Goal: Task Accomplishment & Management: Manage account settings

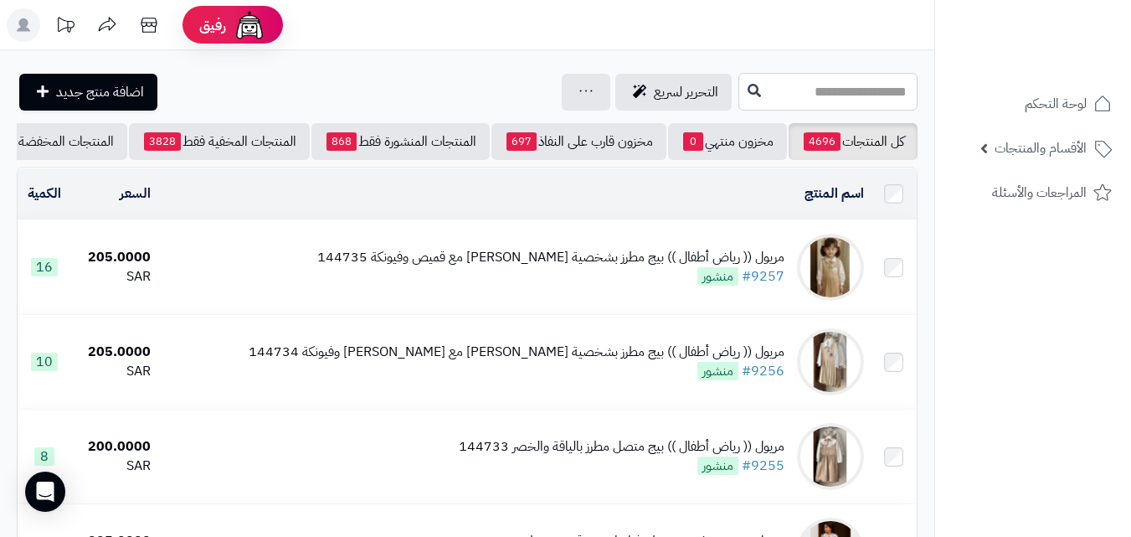
click at [885, 85] on input "text" at bounding box center [827, 92] width 179 height 38
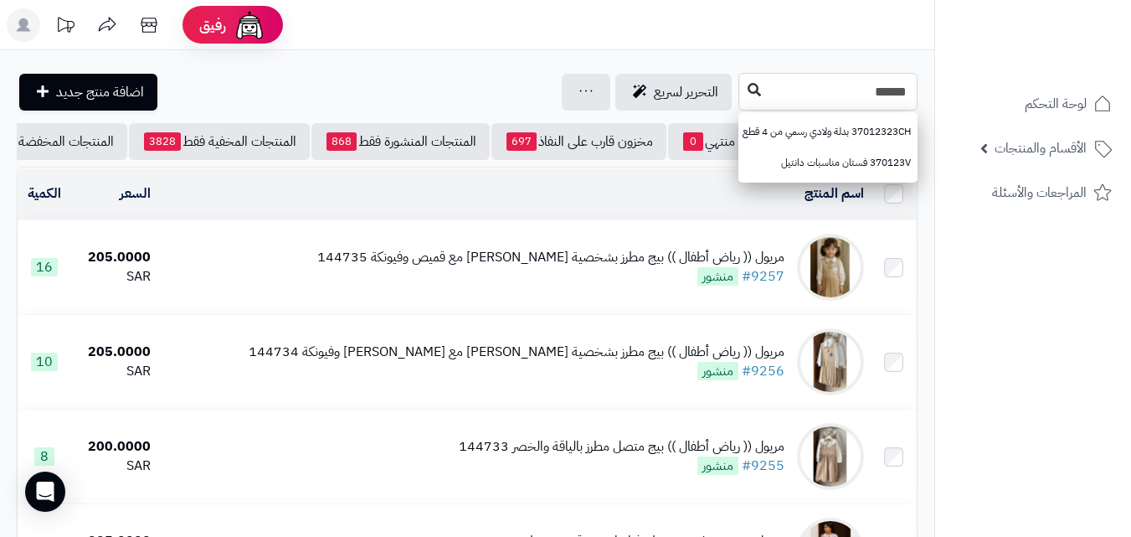
type input "******"
click at [742, 87] on button at bounding box center [754, 91] width 25 height 32
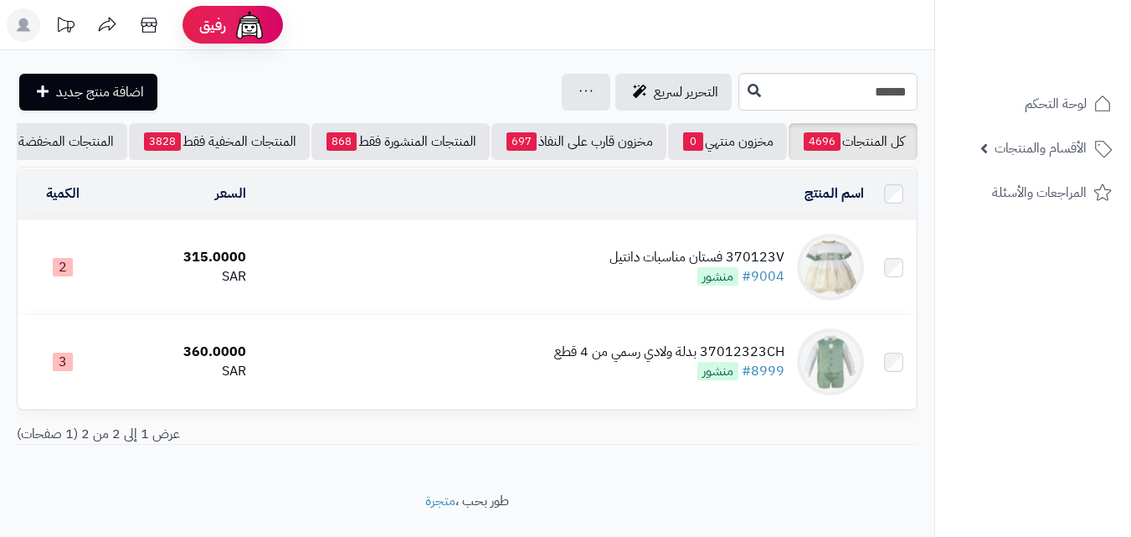
click at [450, 256] on td "370123V فستان مناسبات دانتيل #9004 منشور" at bounding box center [562, 267] width 618 height 94
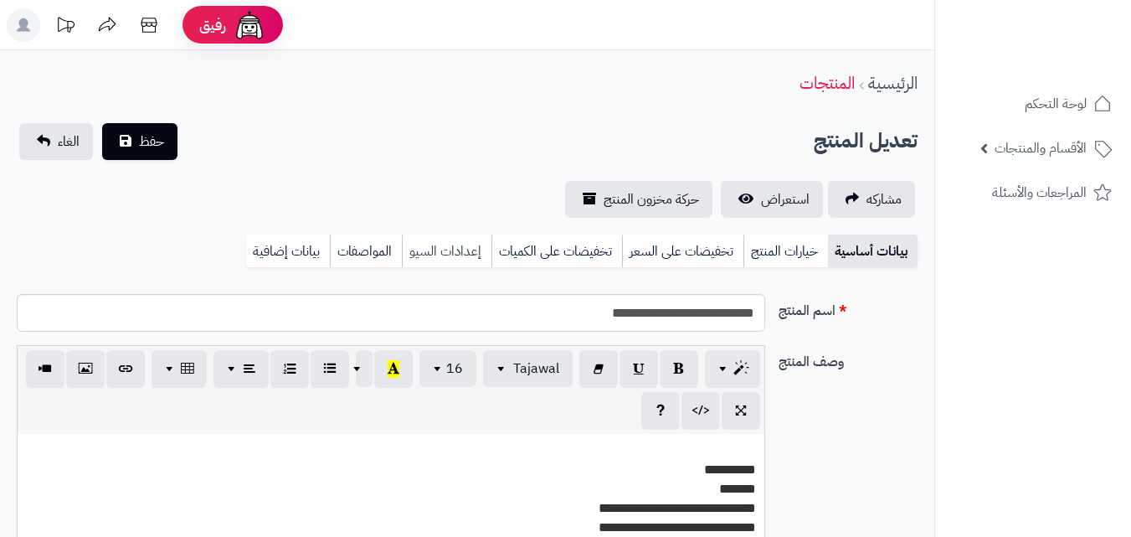
click at [774, 244] on link "خيارات المنتج" at bounding box center [786, 250] width 85 height 33
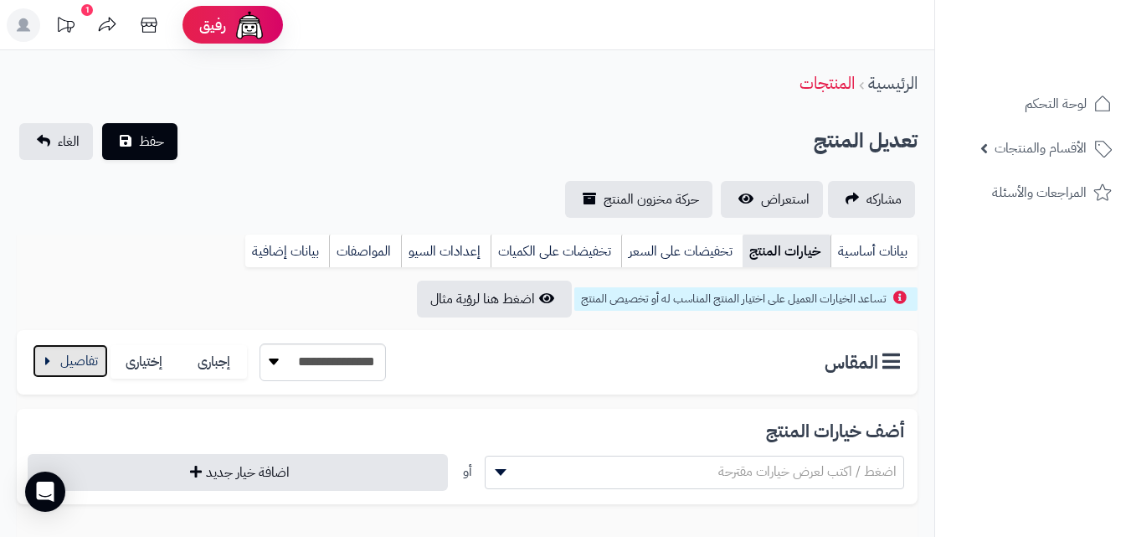
click at [52, 367] on button "button" at bounding box center [70, 360] width 75 height 33
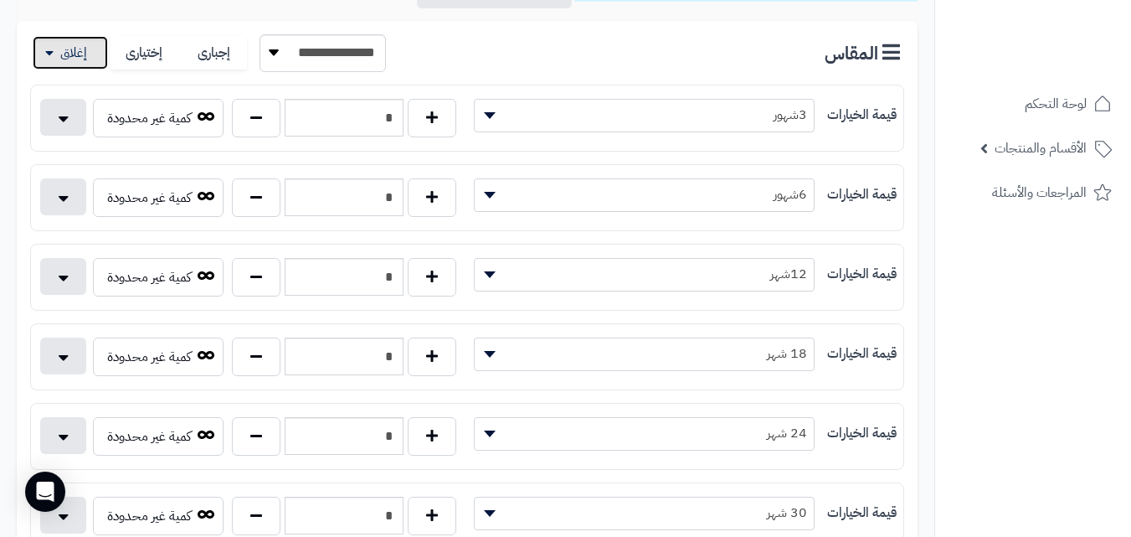
scroll to position [357, 0]
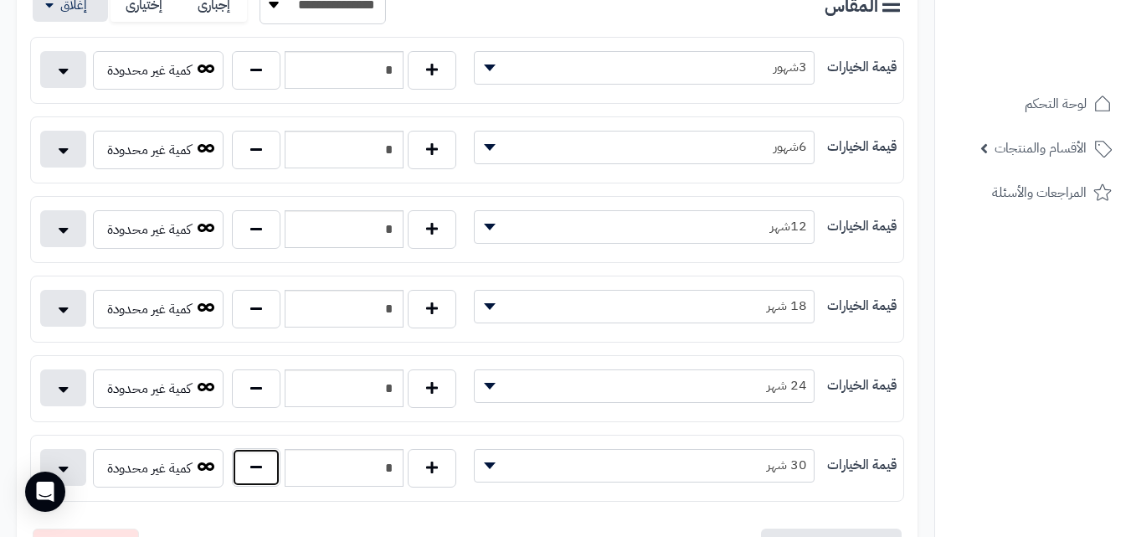
click at [260, 464] on button "button" at bounding box center [256, 467] width 49 height 39
type input "*"
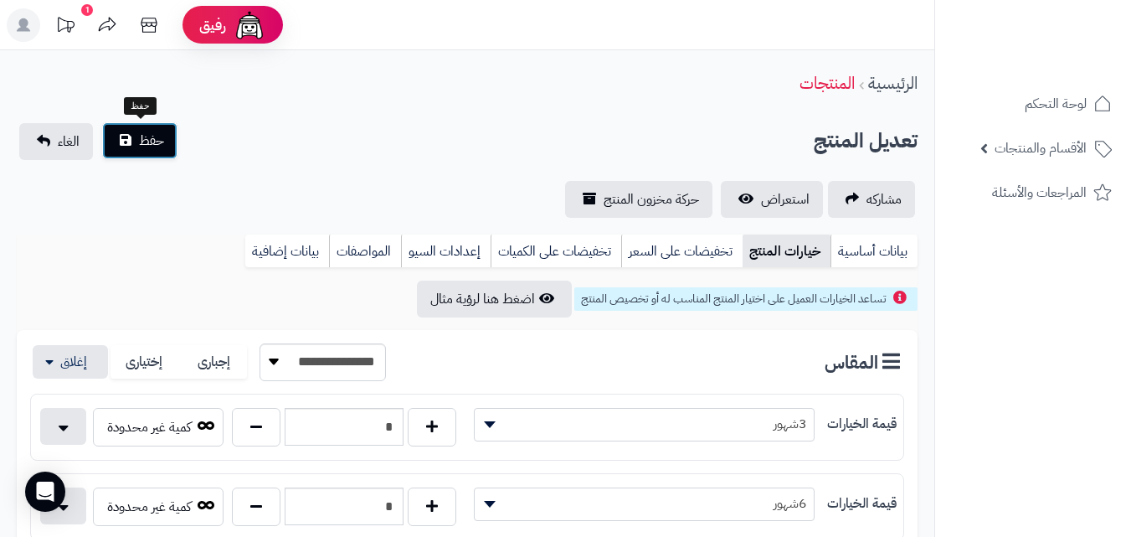
click at [122, 125] on button "حفظ" at bounding box center [139, 140] width 75 height 37
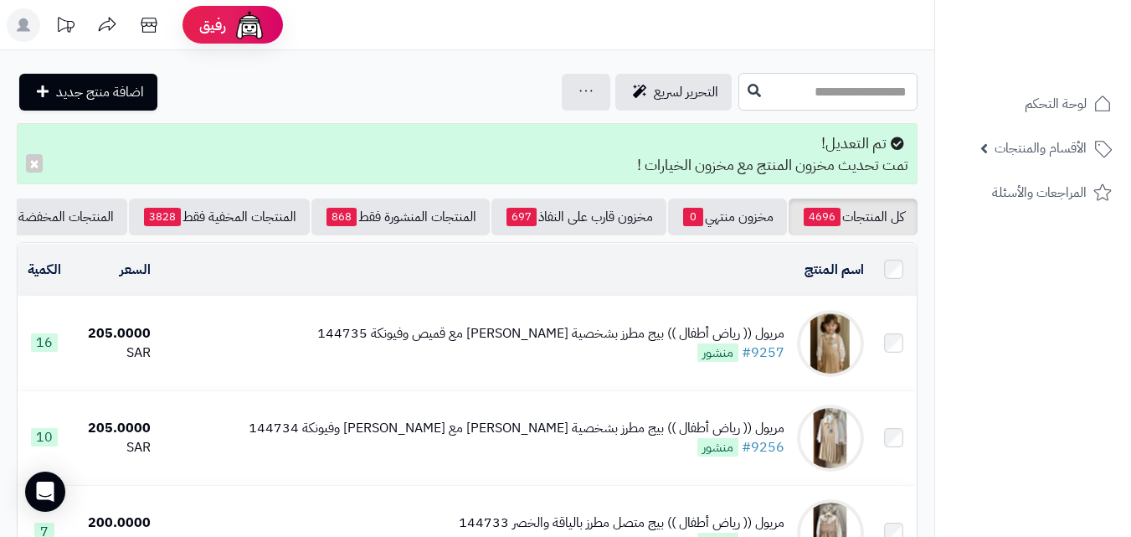
click at [840, 87] on input "text" at bounding box center [827, 92] width 179 height 38
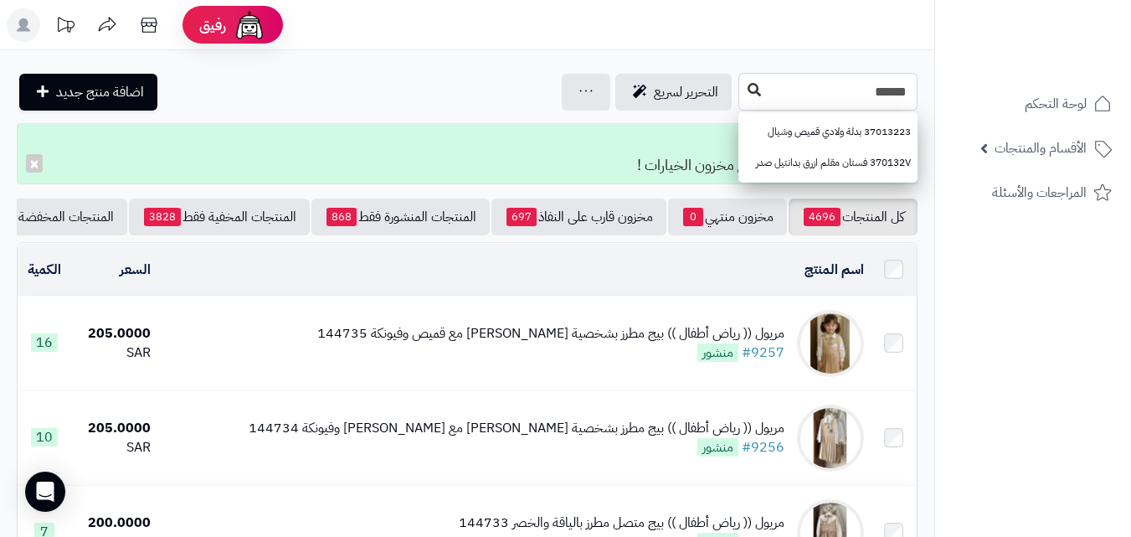
type input "******"
click at [748, 88] on icon at bounding box center [754, 89] width 13 height 13
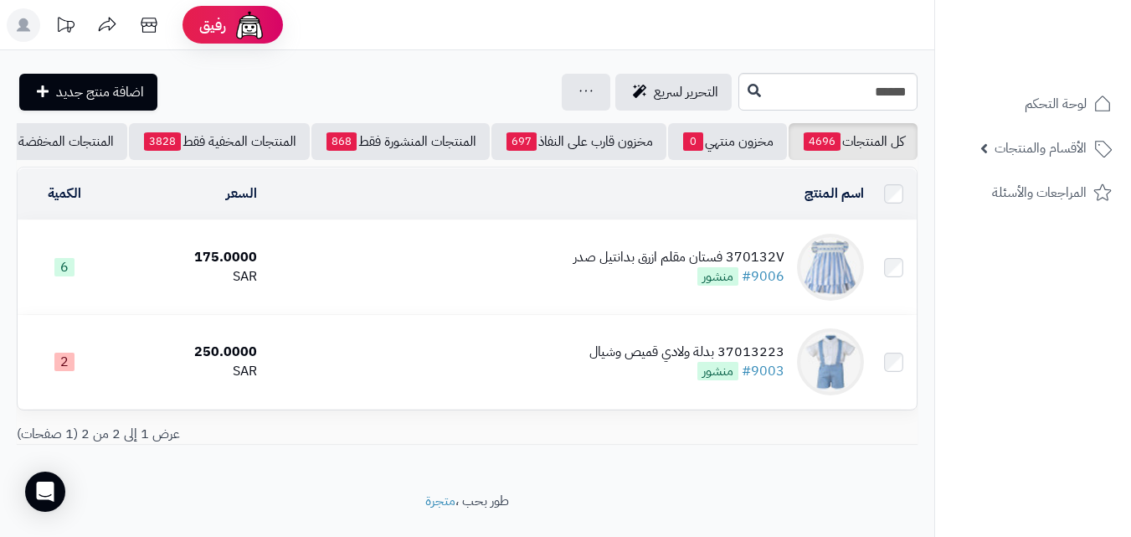
click at [622, 267] on div "370132V فستان مقلم ازرق بدانتيل صدر" at bounding box center [679, 257] width 211 height 19
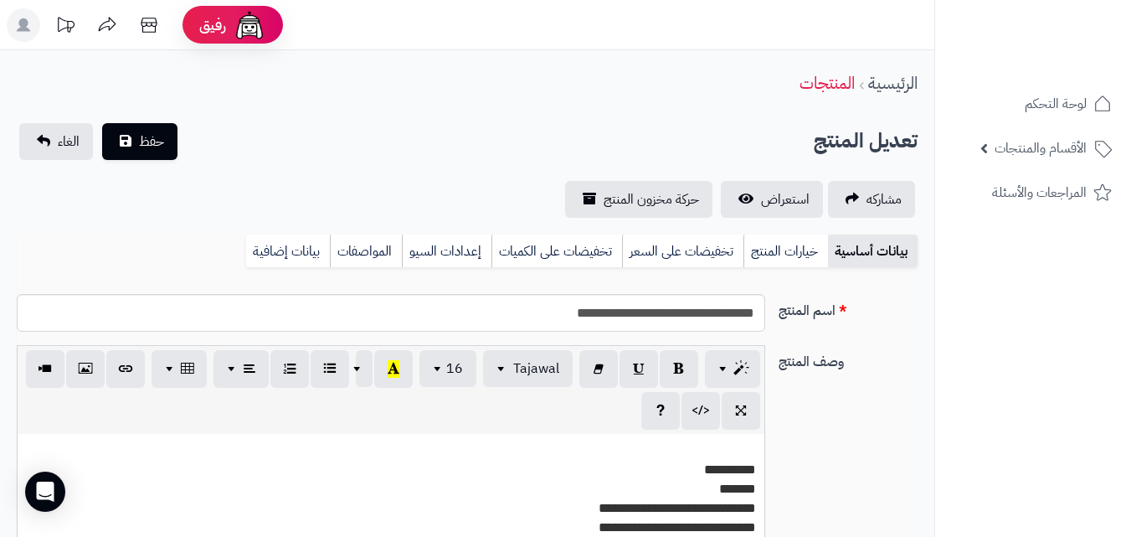
scroll to position [306, 0]
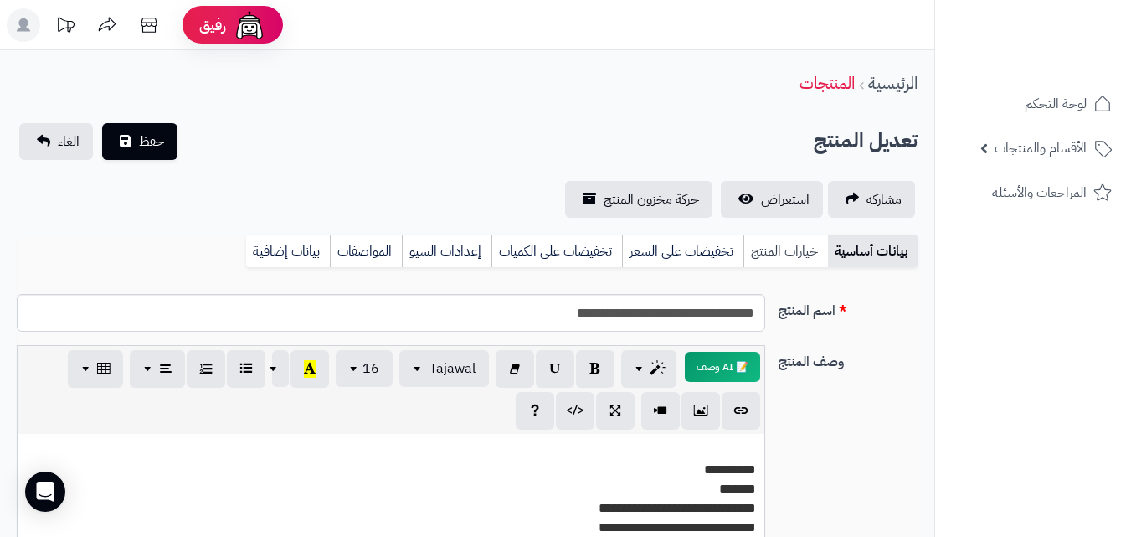
click at [786, 244] on link "خيارات المنتج" at bounding box center [786, 250] width 85 height 33
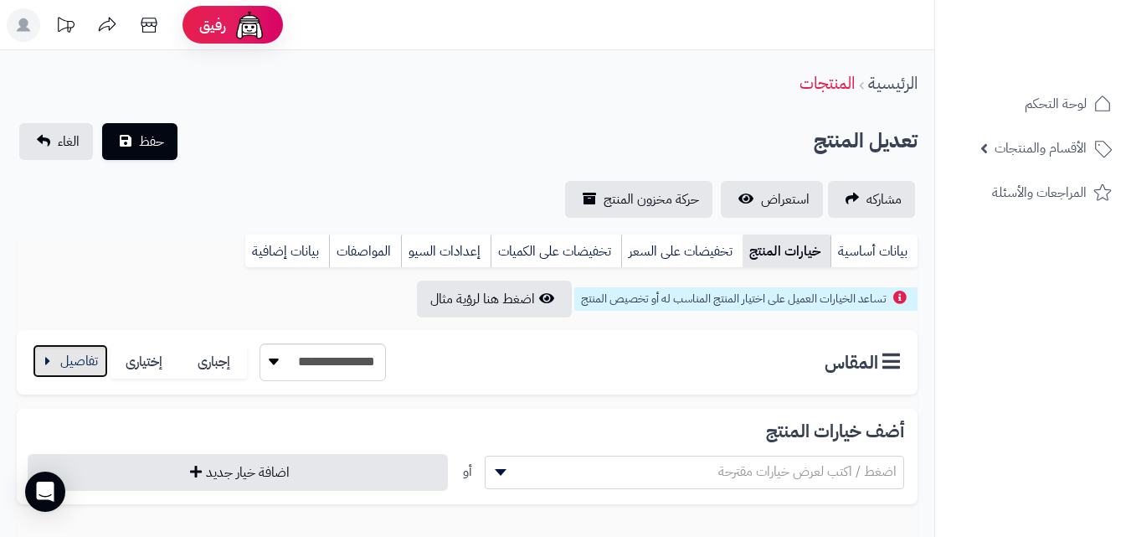
click at [79, 357] on button "button" at bounding box center [70, 360] width 75 height 33
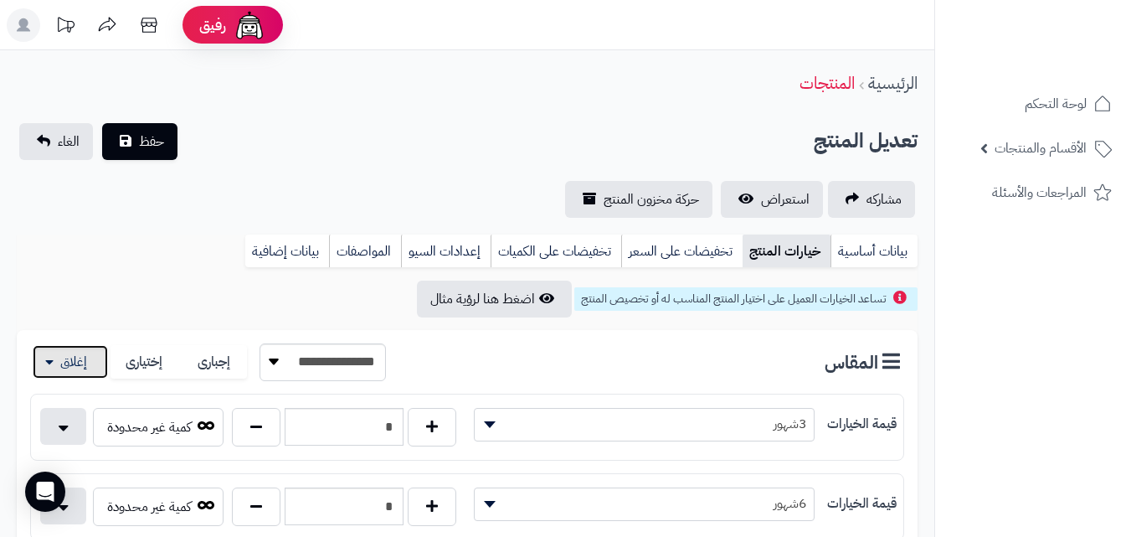
scroll to position [469, 0]
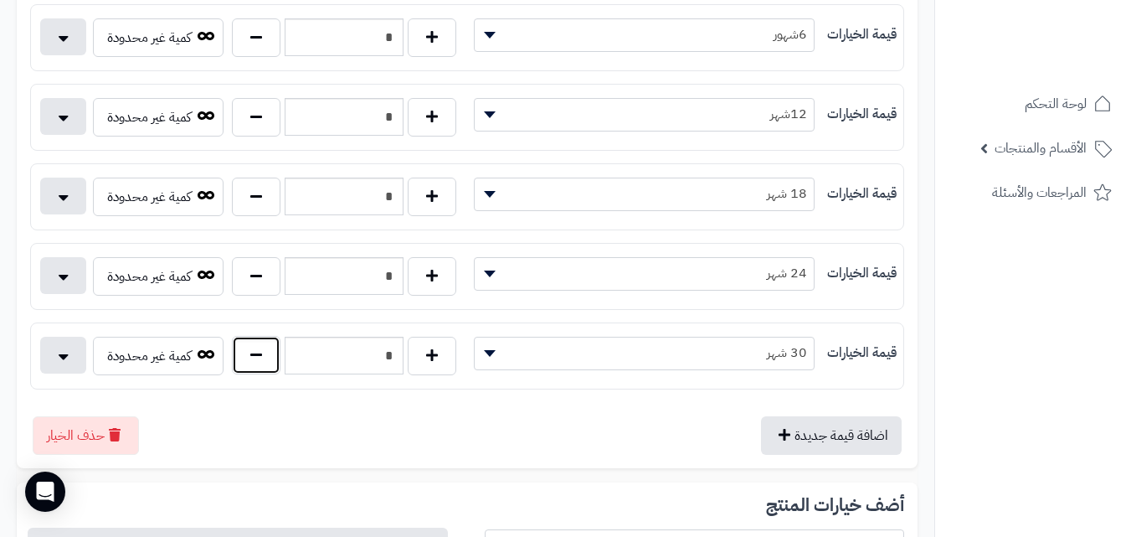
click at [250, 344] on button "button" at bounding box center [256, 355] width 49 height 39
type input "*"
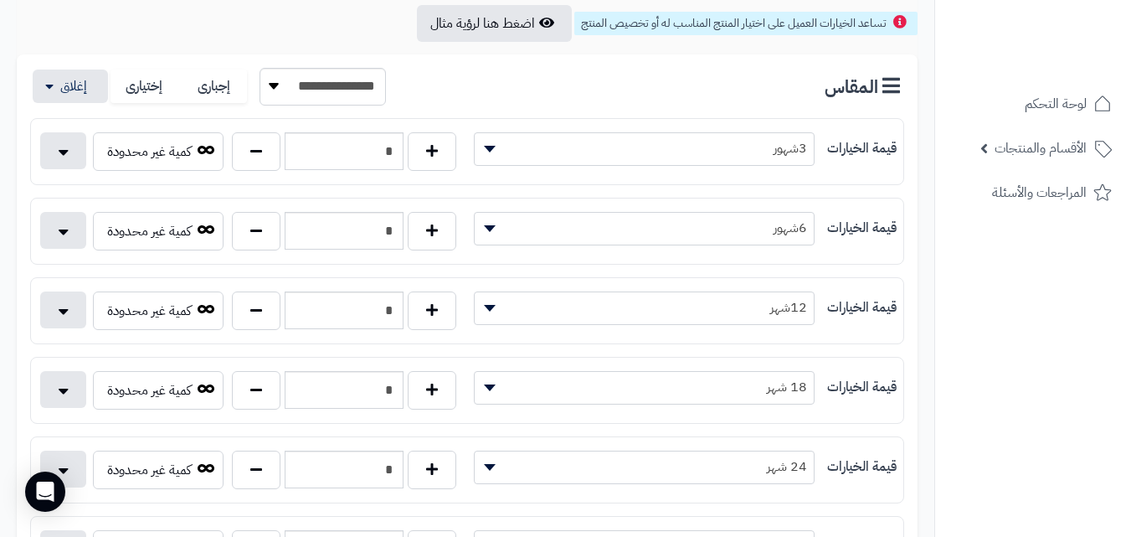
scroll to position [0, 0]
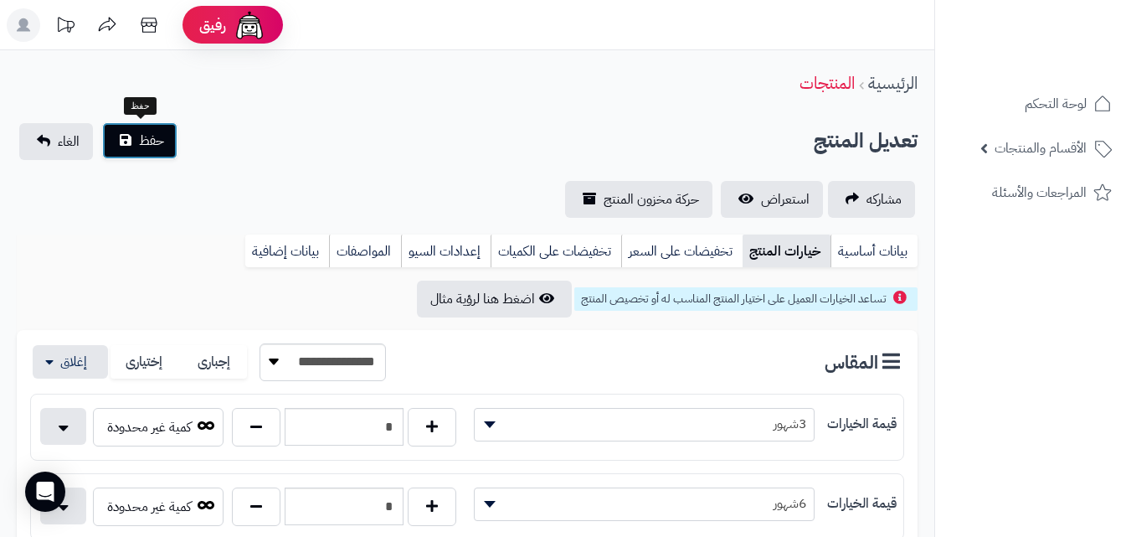
click at [154, 135] on span "حفظ" at bounding box center [151, 141] width 25 height 20
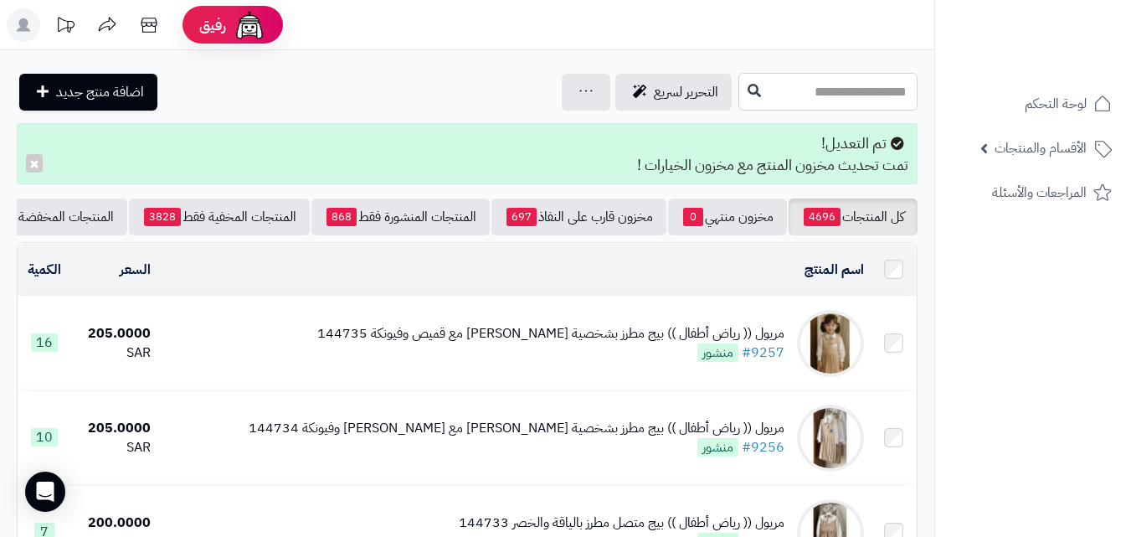
click at [884, 110] on input "text" at bounding box center [827, 92] width 179 height 38
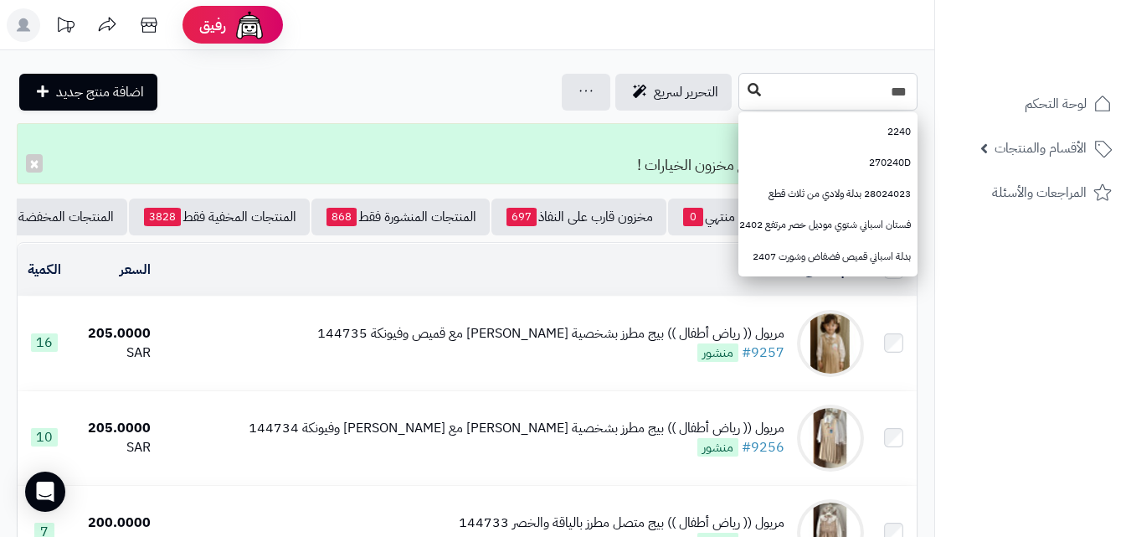
type input "***"
click at [748, 83] on icon at bounding box center [754, 89] width 13 height 13
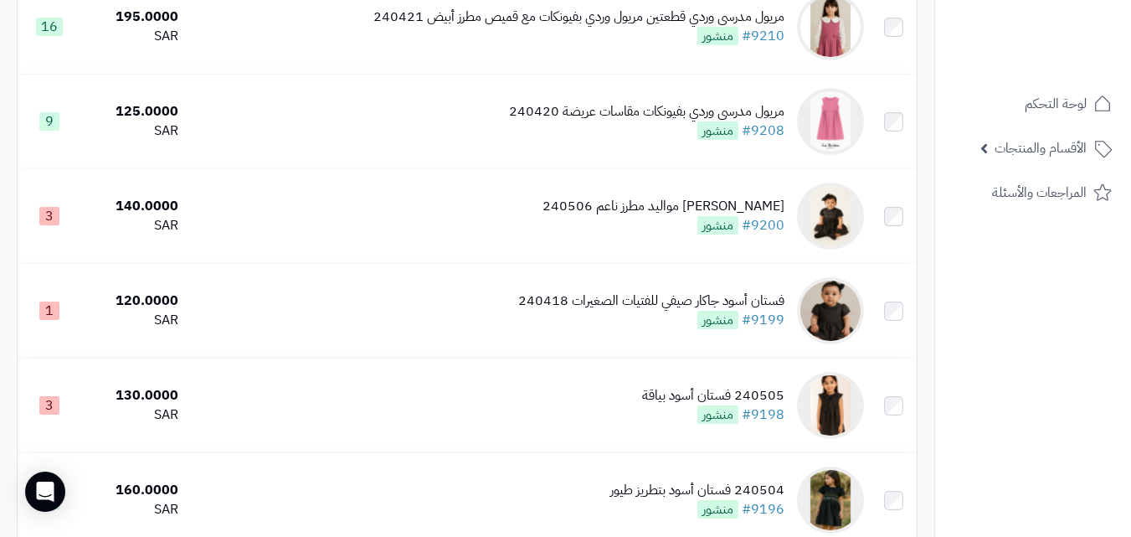
scroll to position [1738, 0]
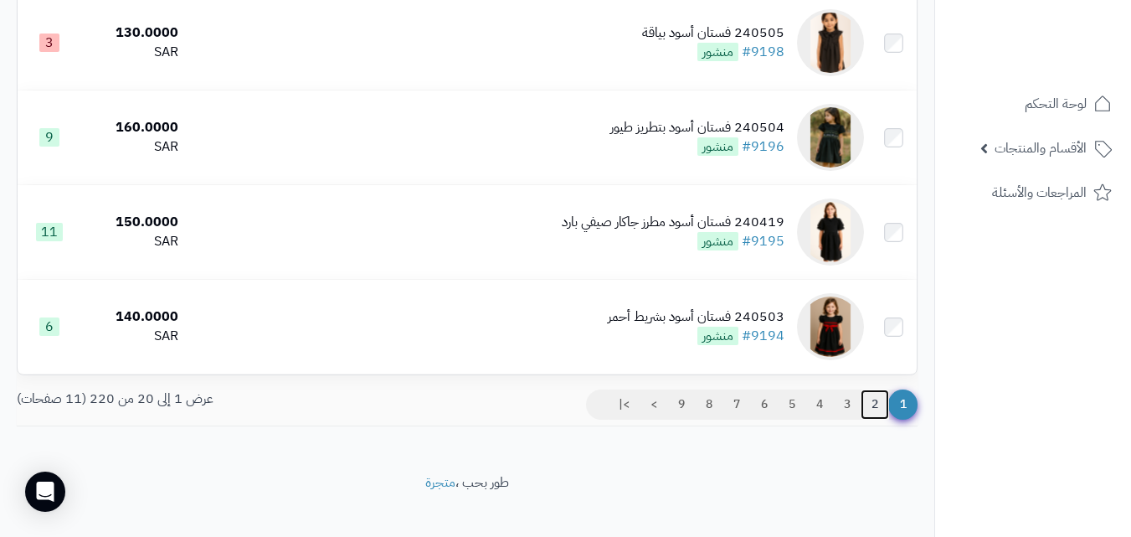
click at [878, 411] on link "2" at bounding box center [875, 404] width 28 height 30
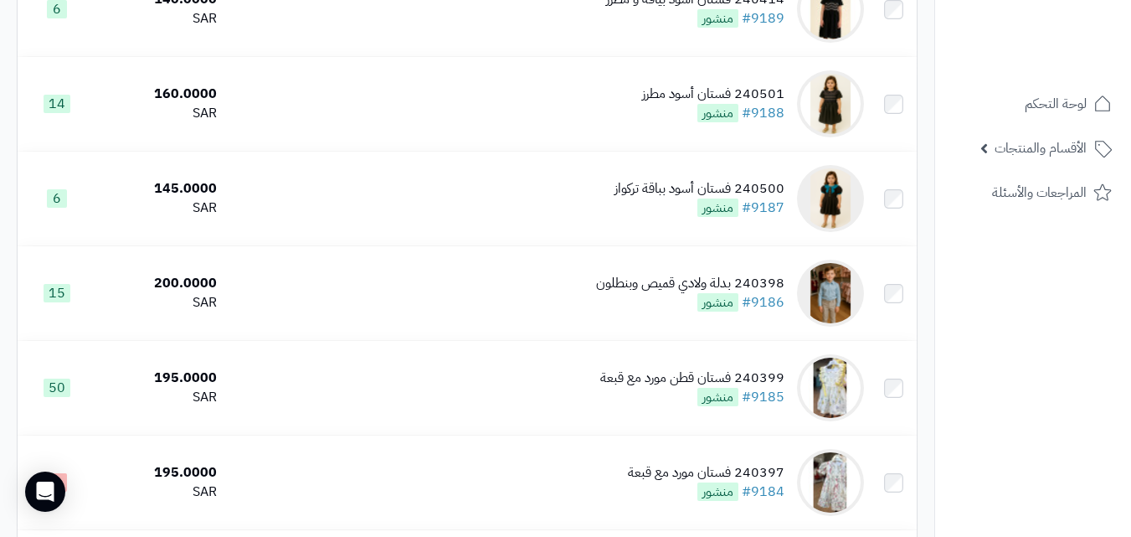
scroll to position [1768, 0]
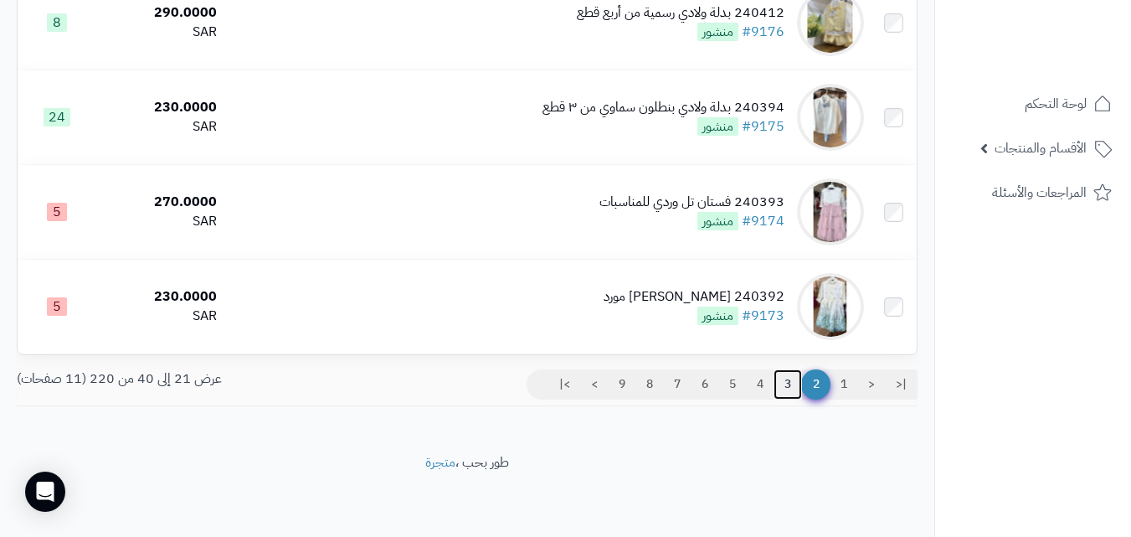
click at [780, 381] on link "3" at bounding box center [788, 384] width 28 height 30
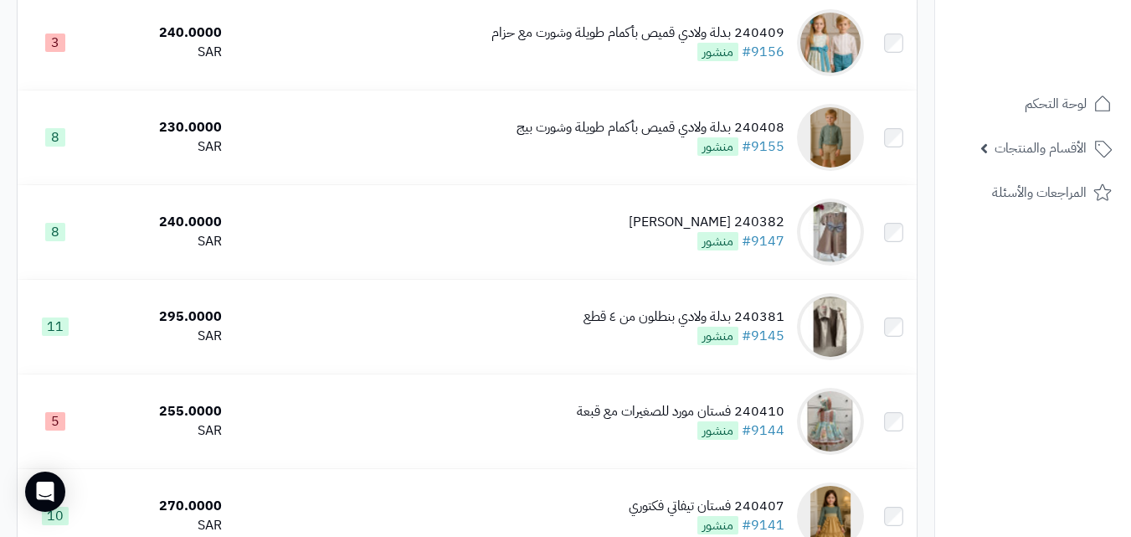
scroll to position [1723, 0]
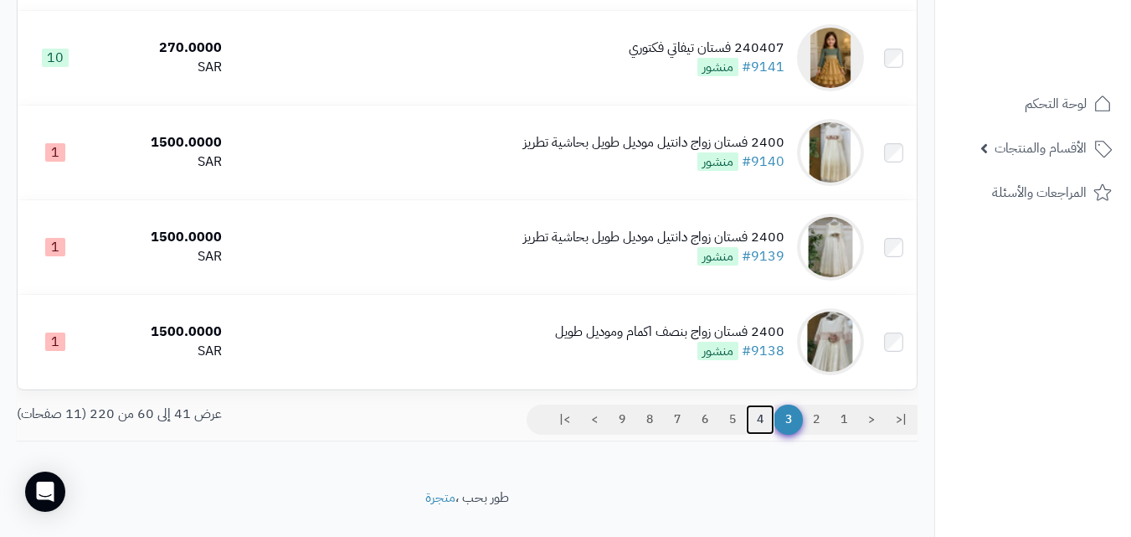
click at [767, 430] on link "4" at bounding box center [760, 419] width 28 height 30
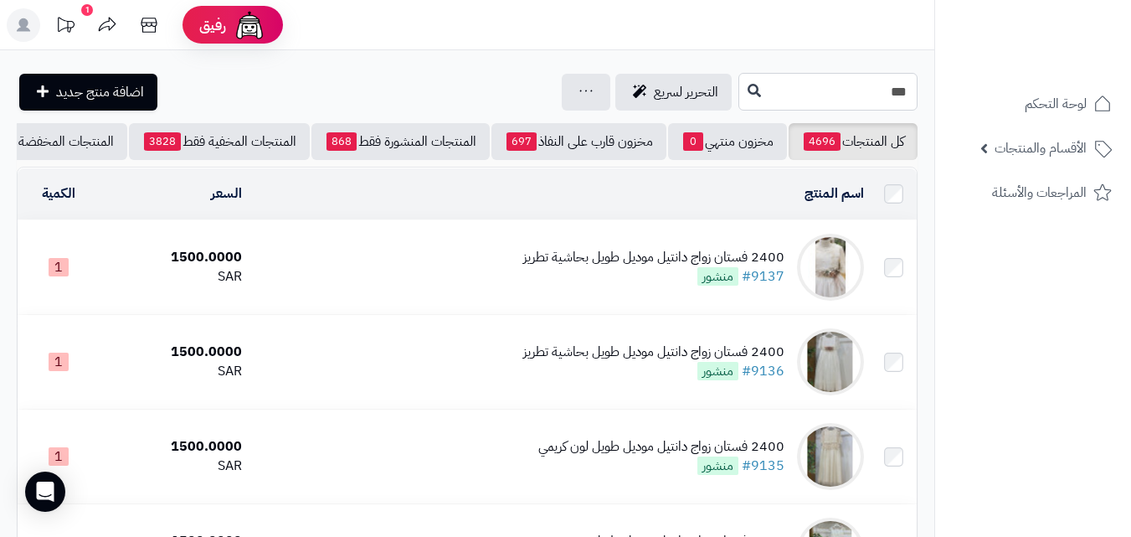
click at [910, 91] on input "***" at bounding box center [827, 92] width 179 height 38
type input "******"
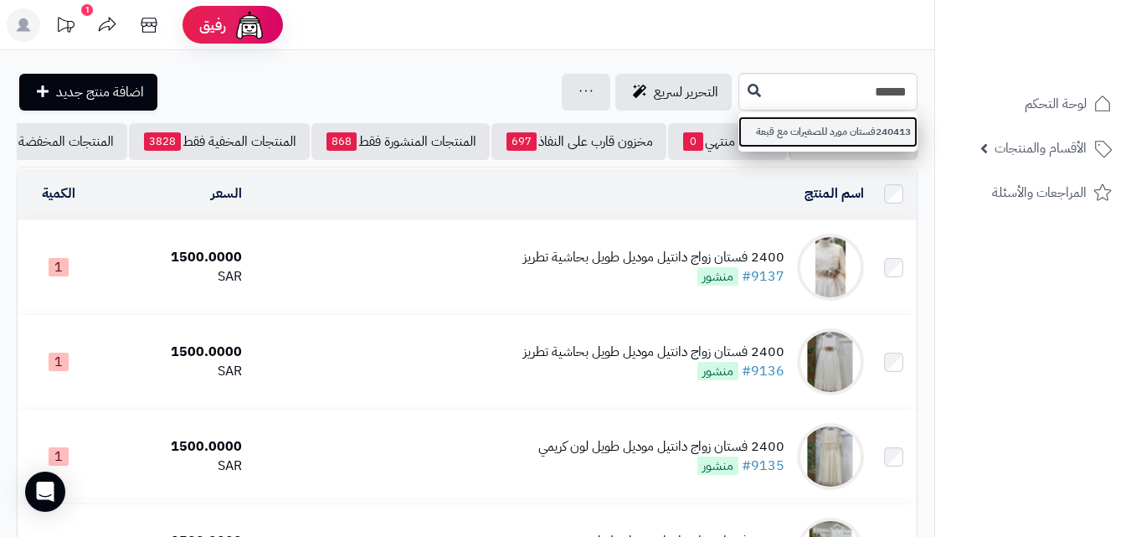
click at [738, 141] on link "240413فستان مورد للصغيرات مع قبعة" at bounding box center [827, 131] width 179 height 31
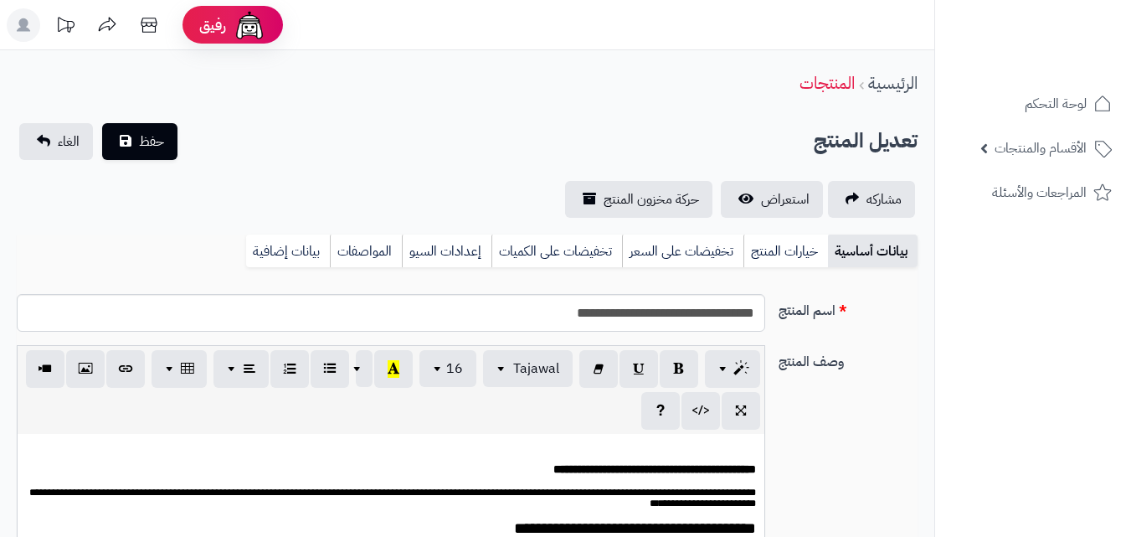
scroll to position [306, 0]
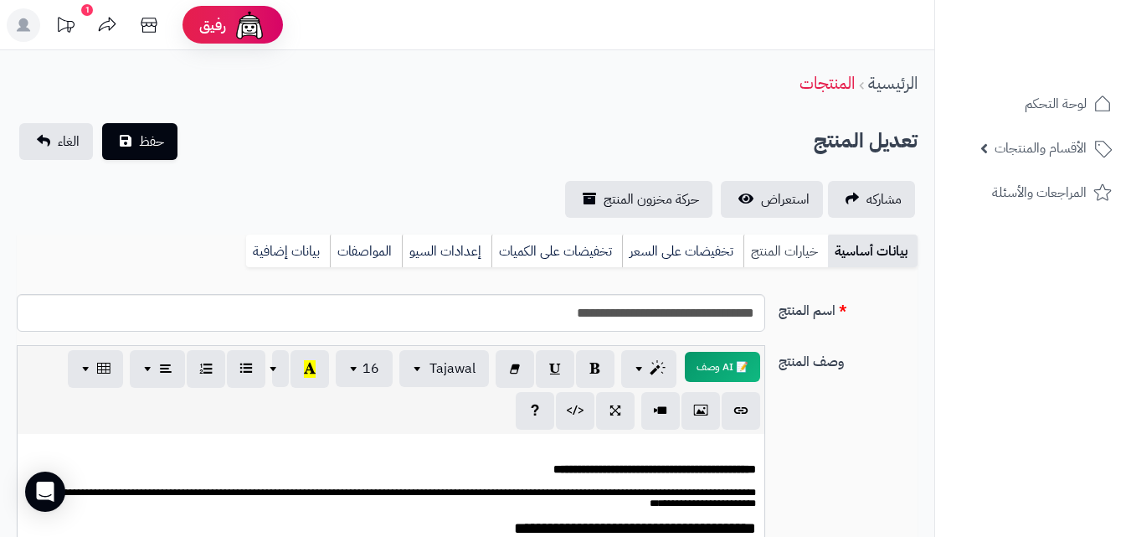
click at [790, 239] on link "خيارات المنتج" at bounding box center [786, 250] width 85 height 33
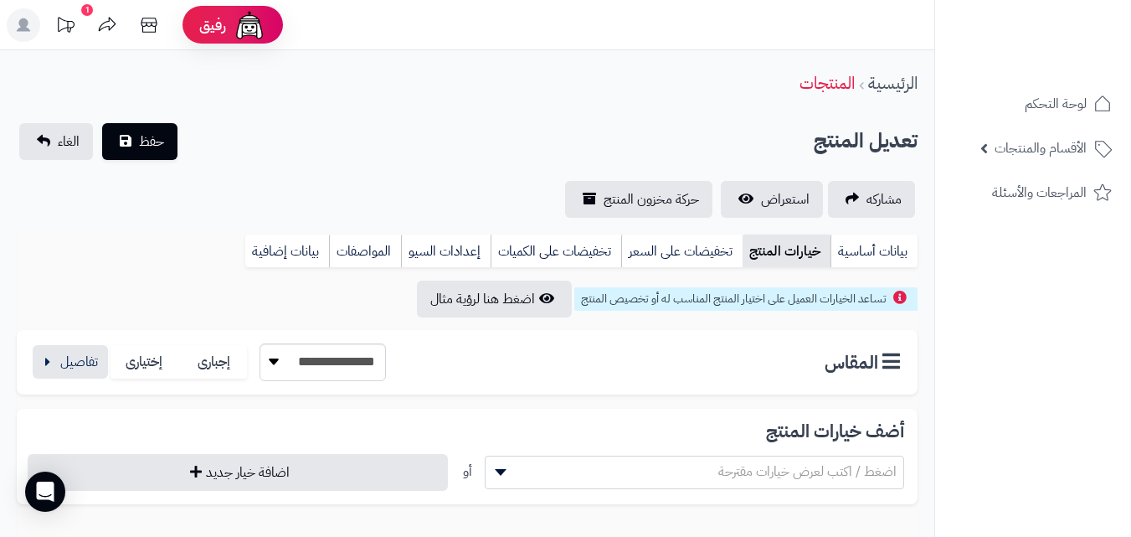
click at [54, 343] on div "**********" at bounding box center [208, 362] width 356 height 38
click at [63, 349] on button "button" at bounding box center [70, 360] width 75 height 33
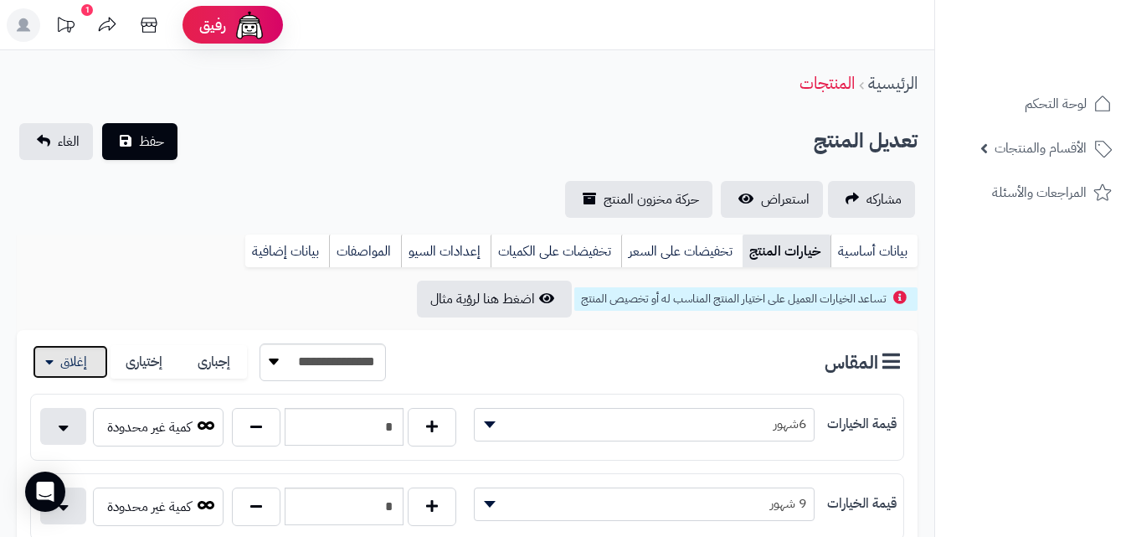
scroll to position [177, 0]
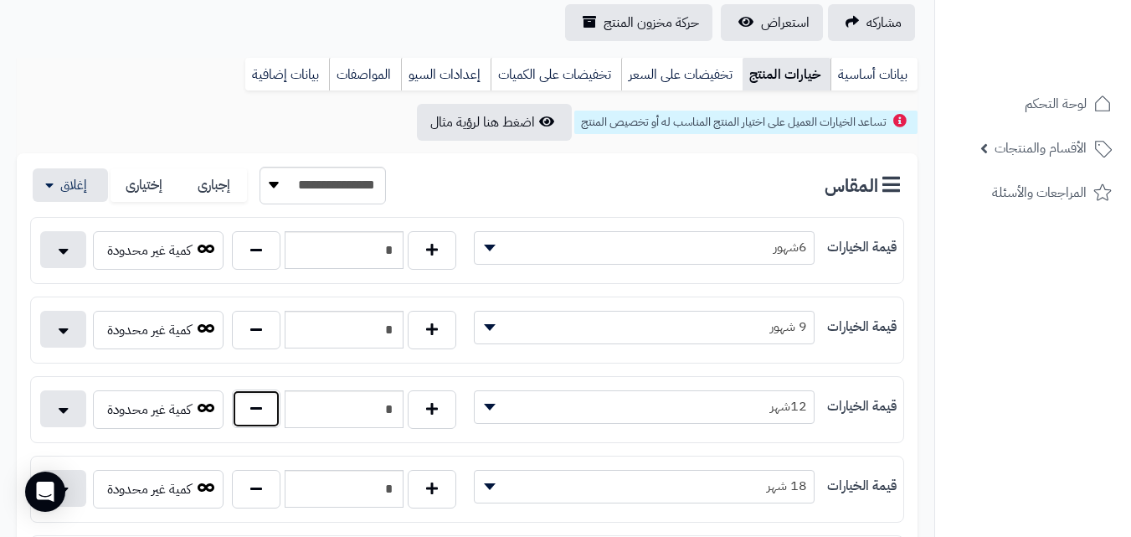
click at [267, 420] on button "button" at bounding box center [256, 408] width 49 height 39
type input "*"
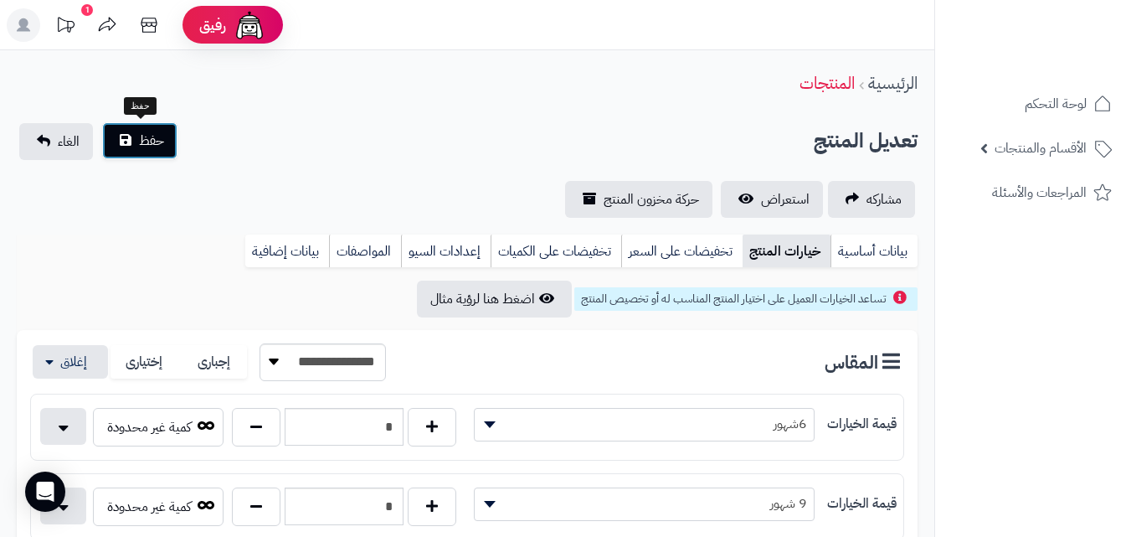
click at [124, 136] on button "حفظ" at bounding box center [139, 140] width 75 height 37
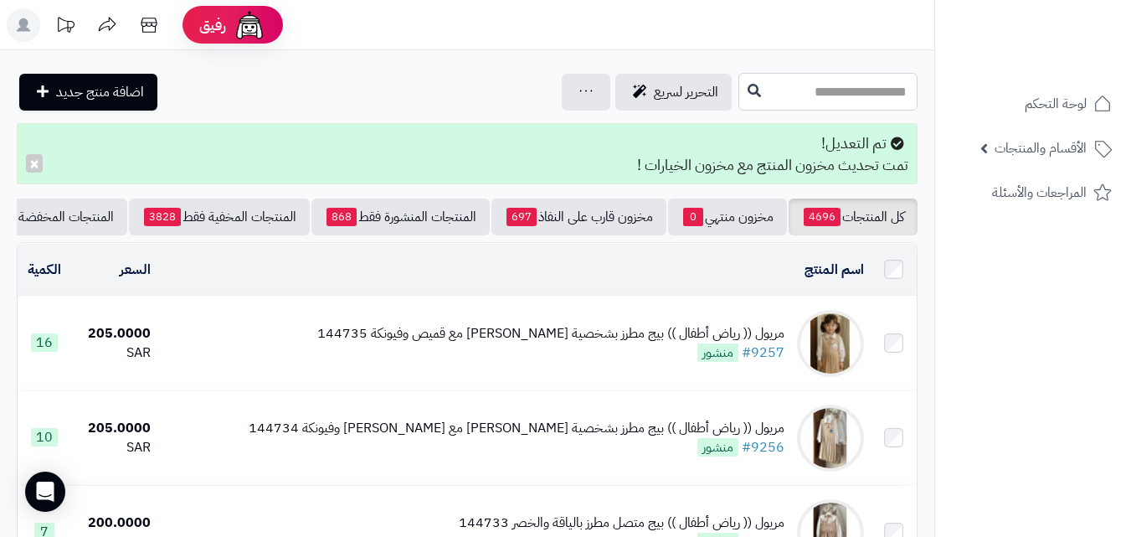
click at [818, 110] on input "text" at bounding box center [827, 92] width 179 height 38
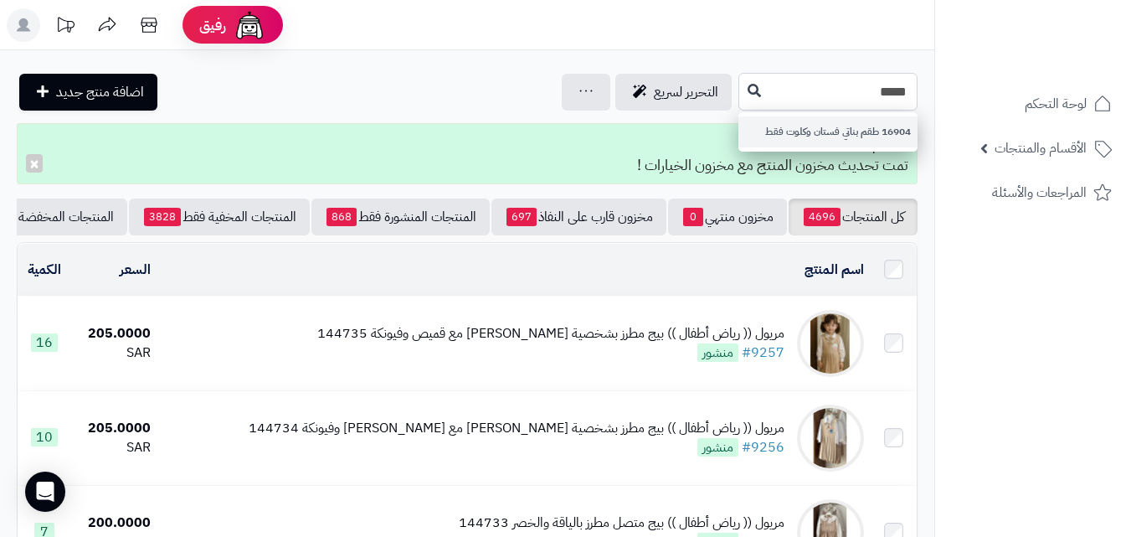
type input "*****"
click at [757, 131] on link "16904 طقم بناتي فستان وكلوت فقط" at bounding box center [827, 131] width 179 height 31
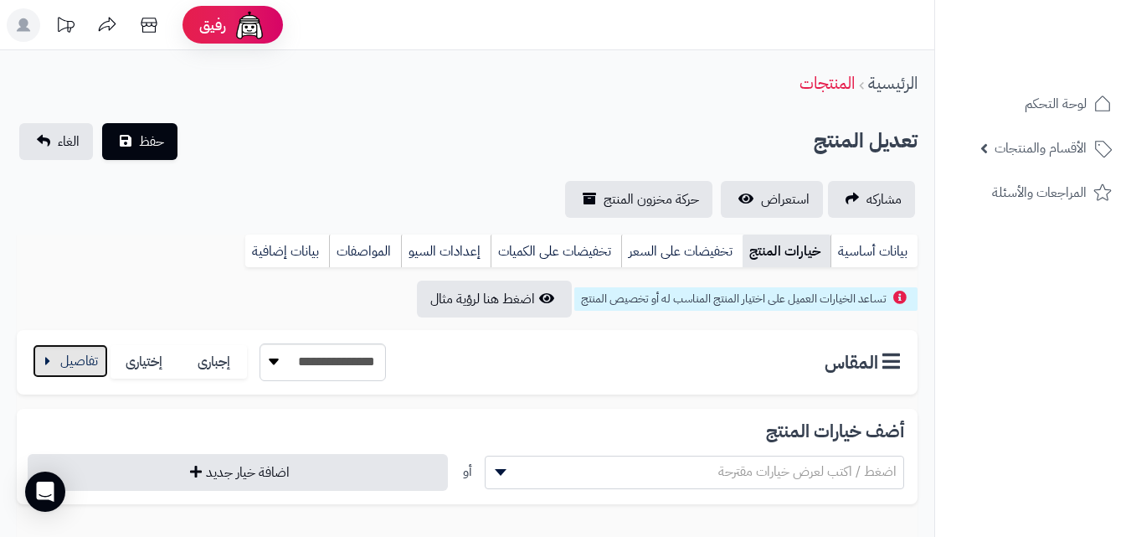
click at [59, 373] on button "button" at bounding box center [70, 360] width 75 height 33
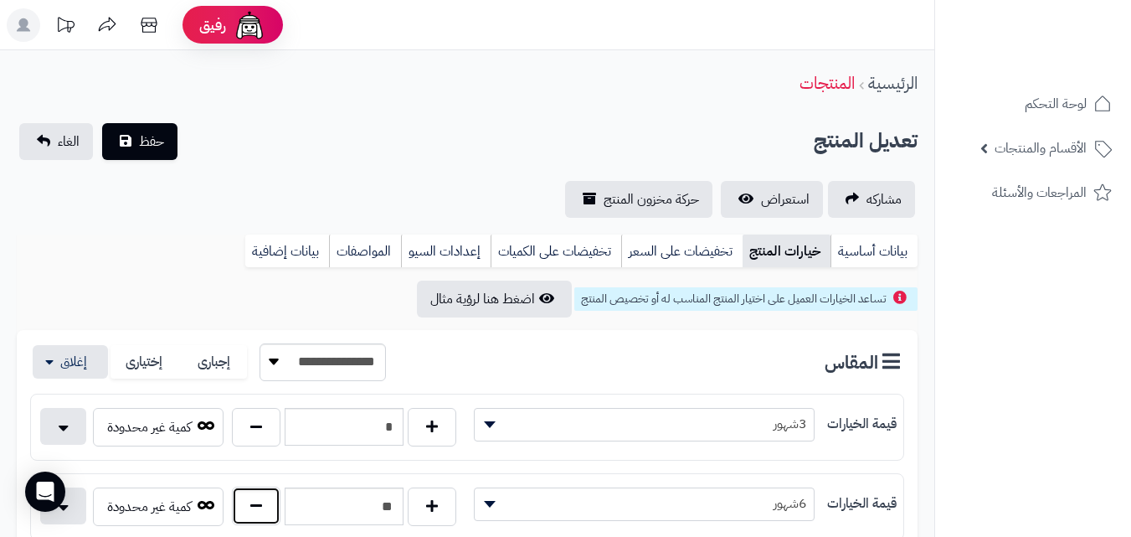
click at [253, 512] on button "button" at bounding box center [256, 505] width 49 height 39
type input "*"
click at [136, 137] on button "حفظ" at bounding box center [139, 140] width 75 height 37
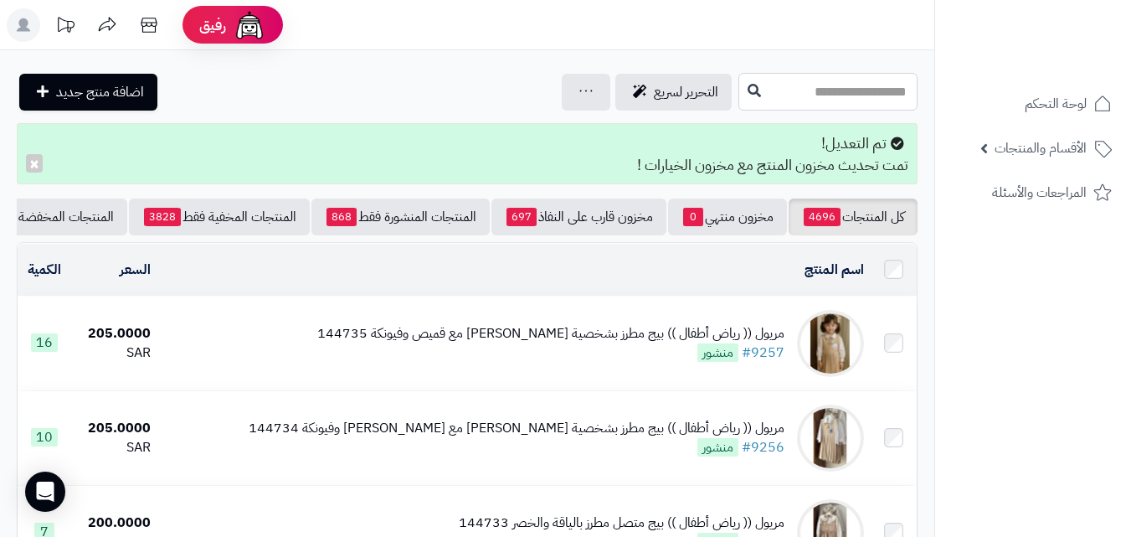
click at [870, 80] on input "text" at bounding box center [827, 92] width 179 height 38
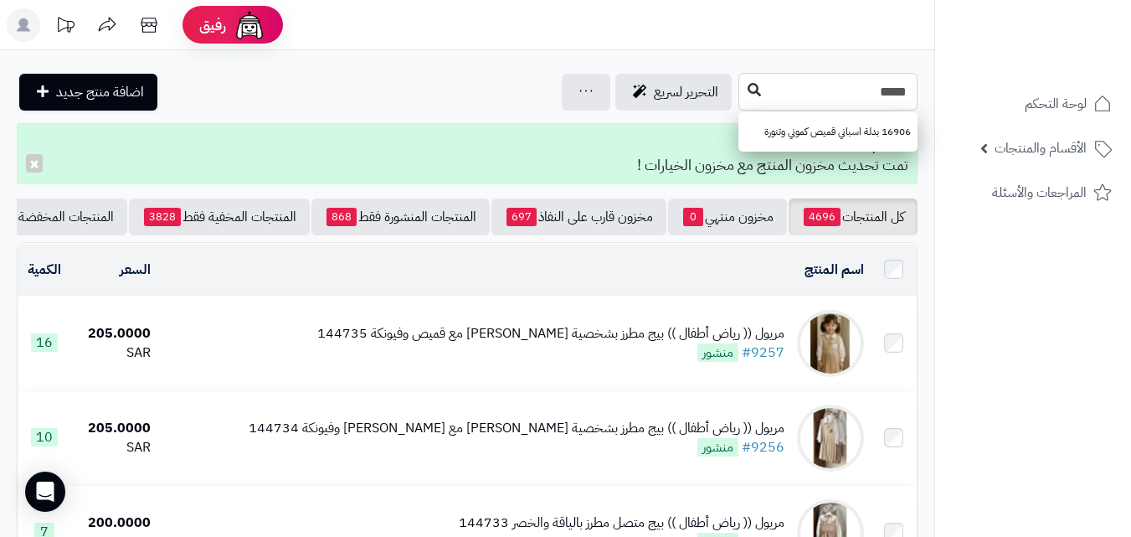
type input "*****"
click at [742, 77] on button at bounding box center [754, 91] width 25 height 32
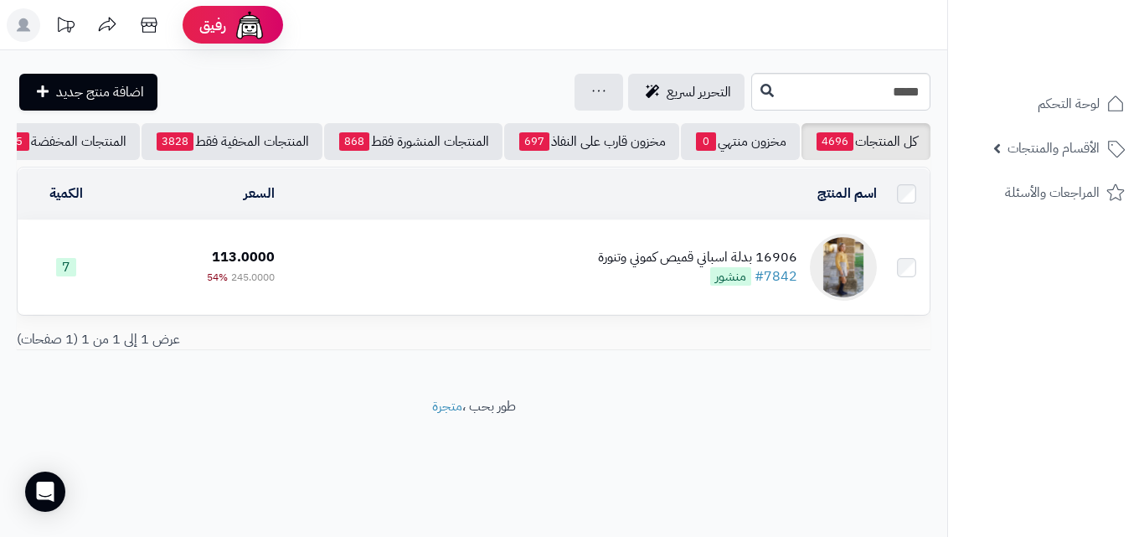
click at [471, 253] on td "16906 بدلة اسباني قميص كموني وتنورة #7842 منشور" at bounding box center [582, 267] width 602 height 94
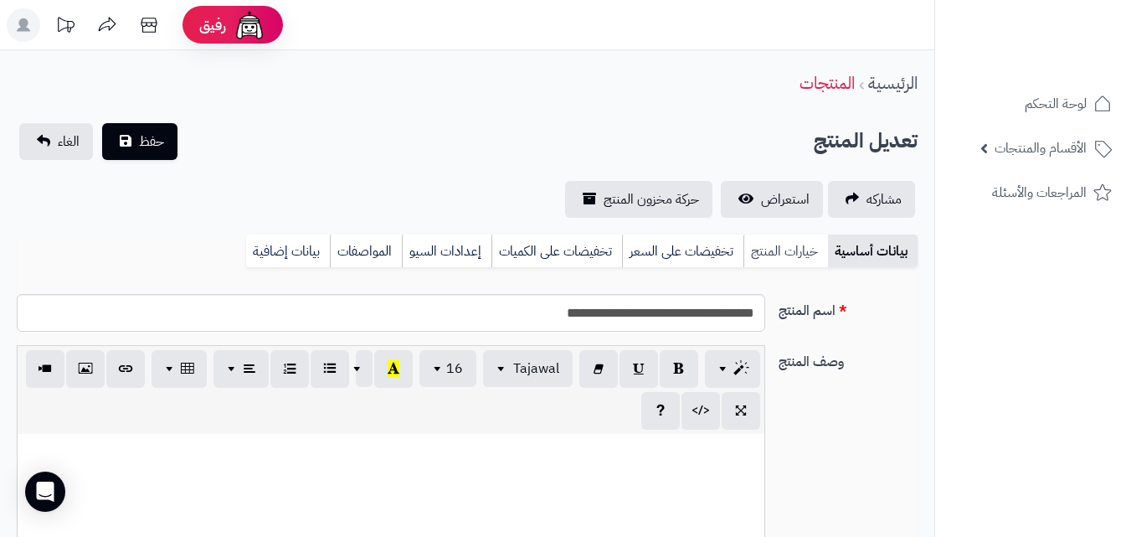
click at [792, 252] on link "خيارات المنتج" at bounding box center [786, 250] width 85 height 33
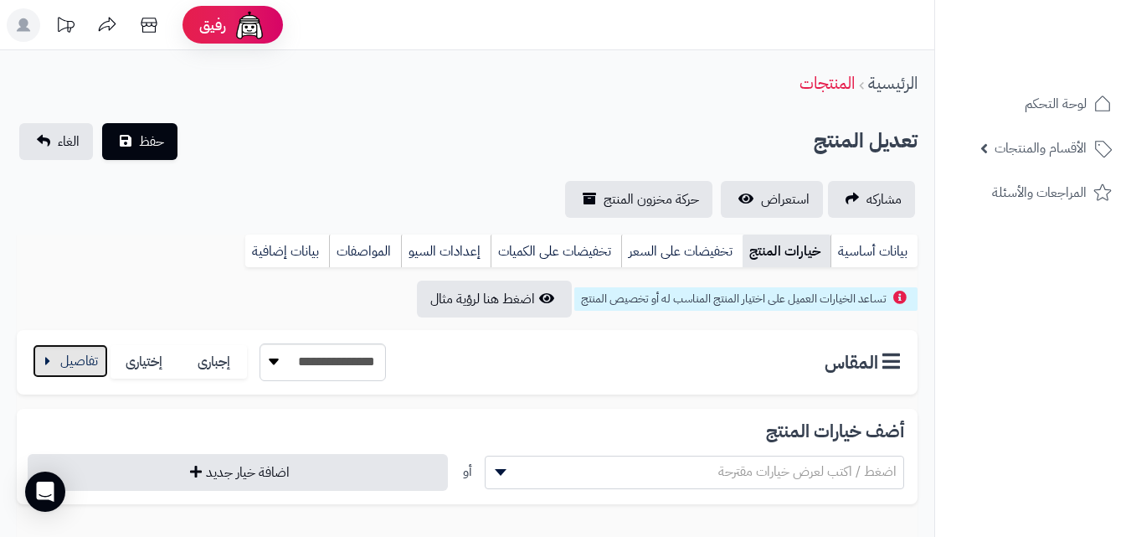
click at [70, 346] on button "button" at bounding box center [70, 360] width 75 height 33
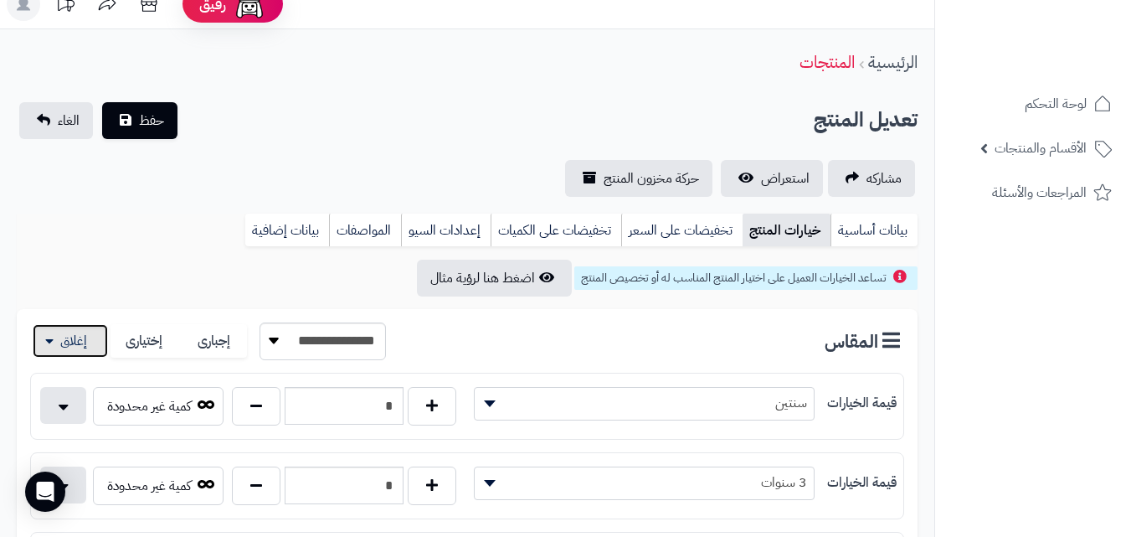
scroll to position [27, 0]
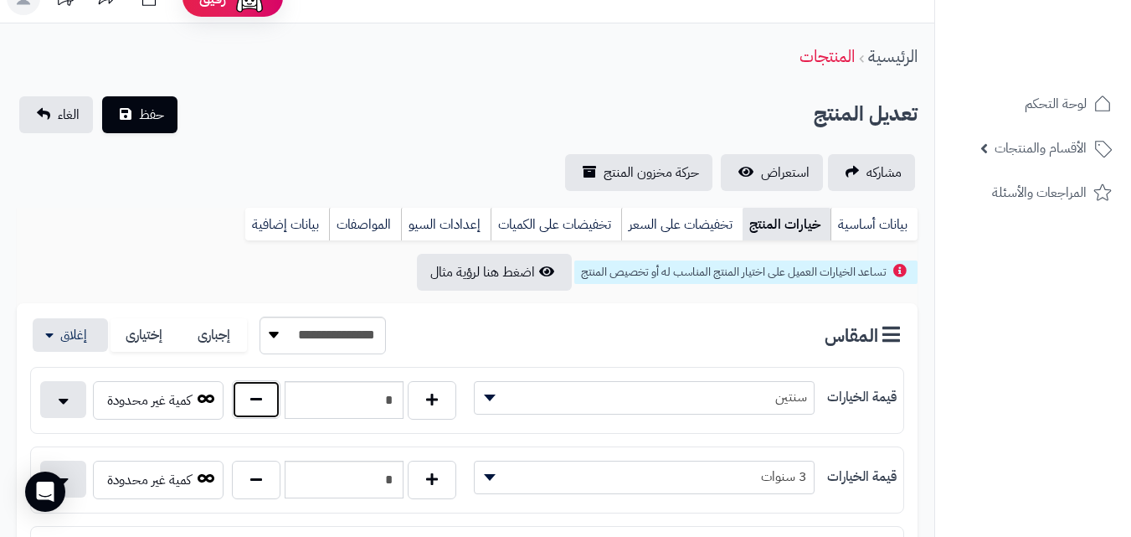
click at [252, 407] on button "button" at bounding box center [256, 399] width 49 height 39
type input "*"
click at [141, 107] on span "حفظ" at bounding box center [151, 114] width 25 height 20
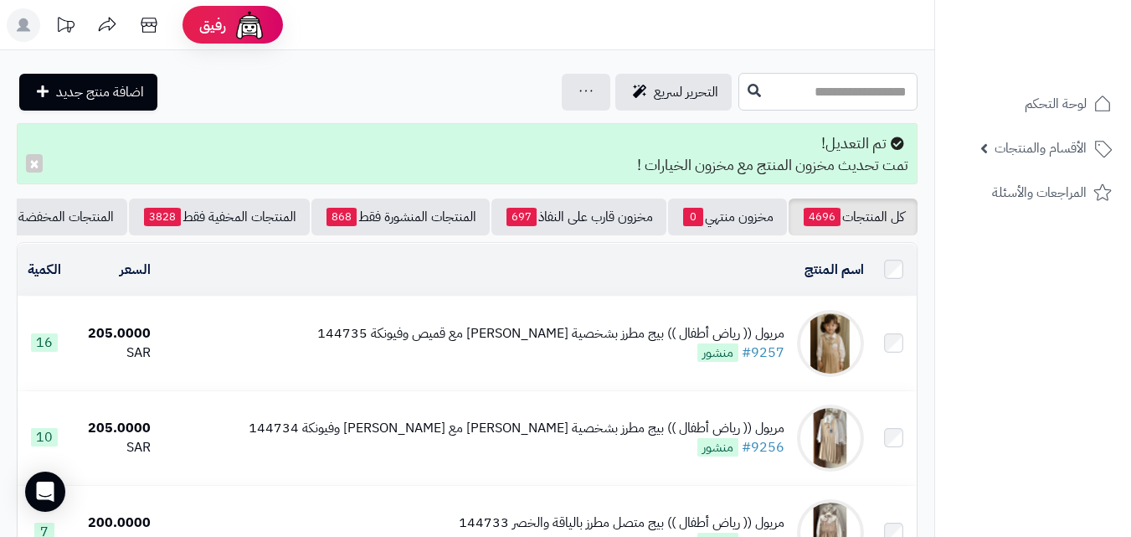
click at [743, 88] on input "text" at bounding box center [827, 92] width 179 height 38
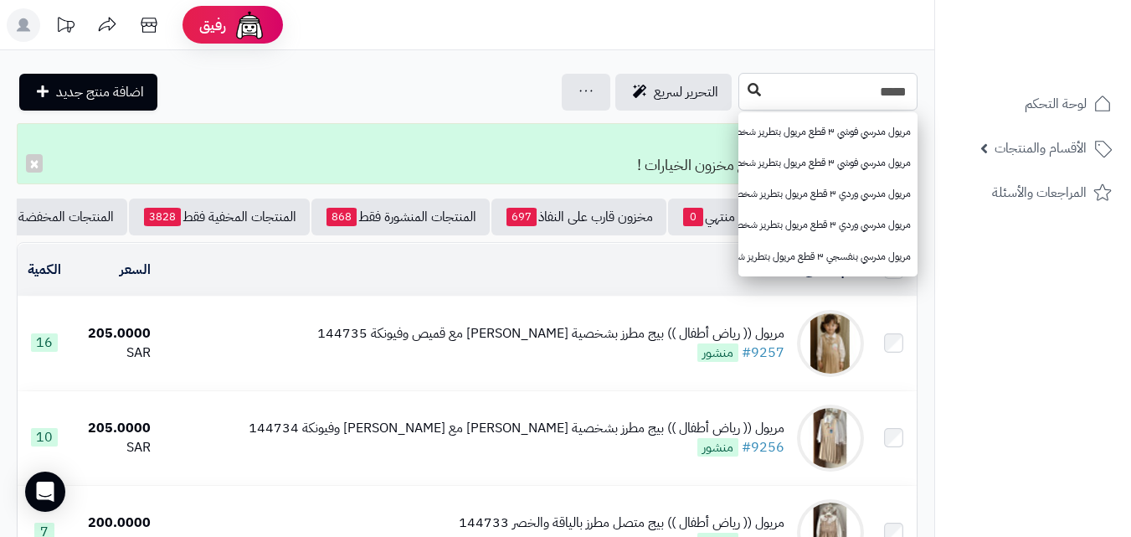
type input "*****"
click at [748, 90] on icon at bounding box center [754, 89] width 13 height 13
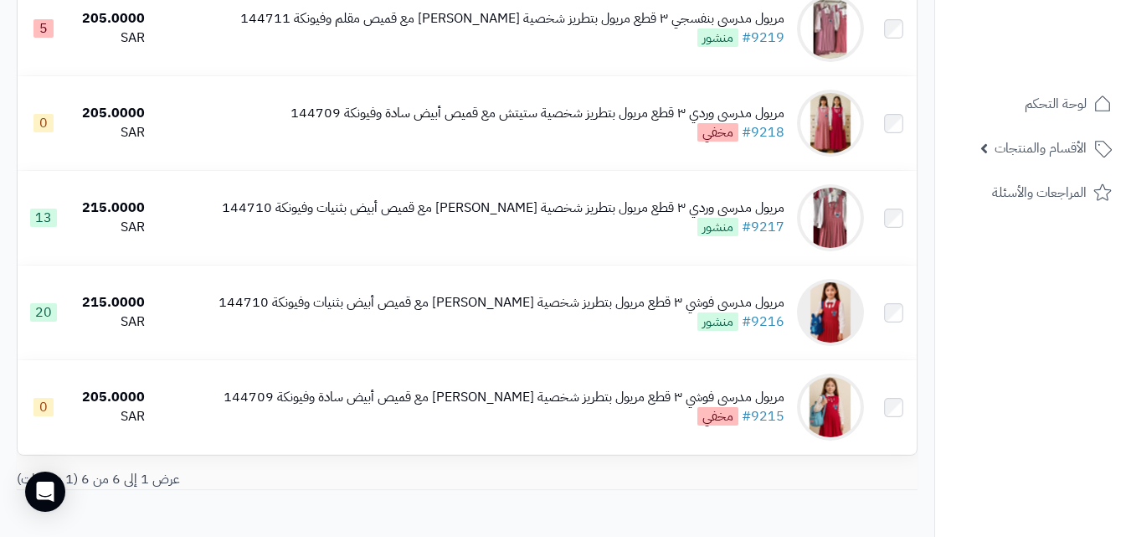
scroll to position [368, 0]
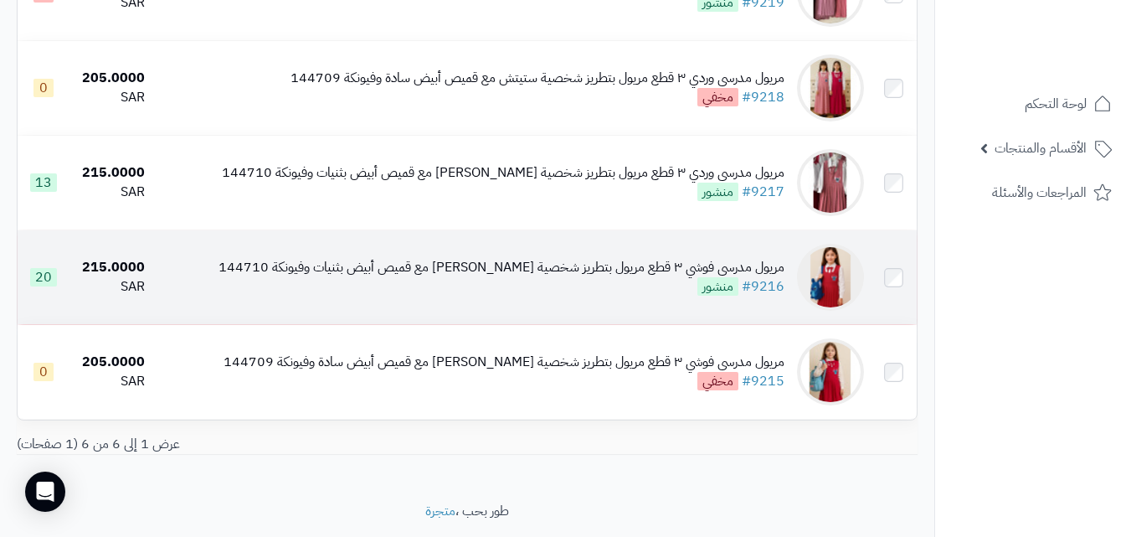
click at [646, 296] on div "مريول مدرسي فوشي ٣ قطع مريول بتطريز شخصية ستيتش مع قميص أبيض بثنيات وفيونكة 144…" at bounding box center [502, 277] width 566 height 39
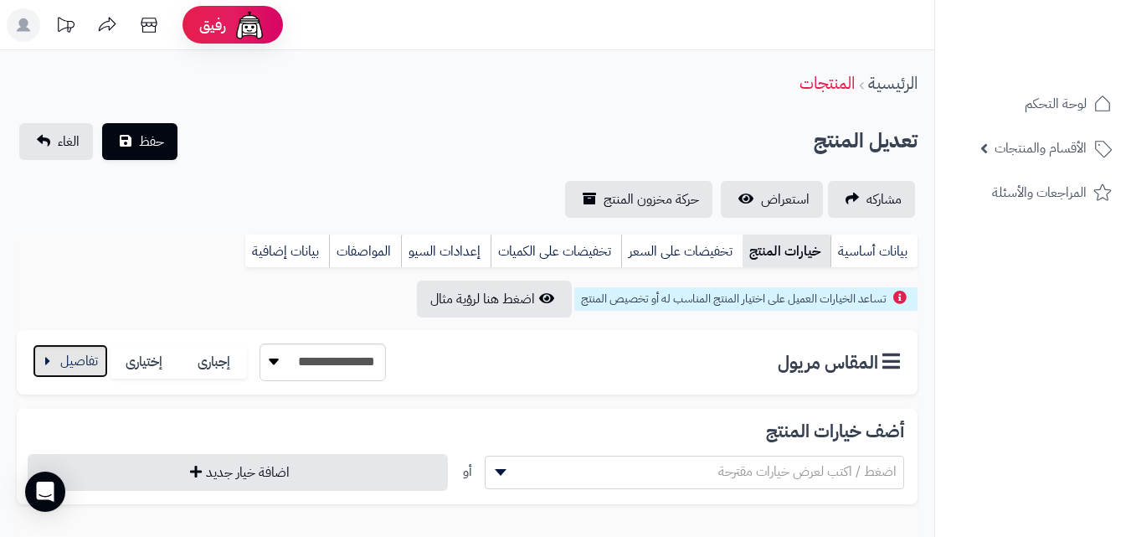
click at [62, 350] on button "button" at bounding box center [70, 360] width 75 height 33
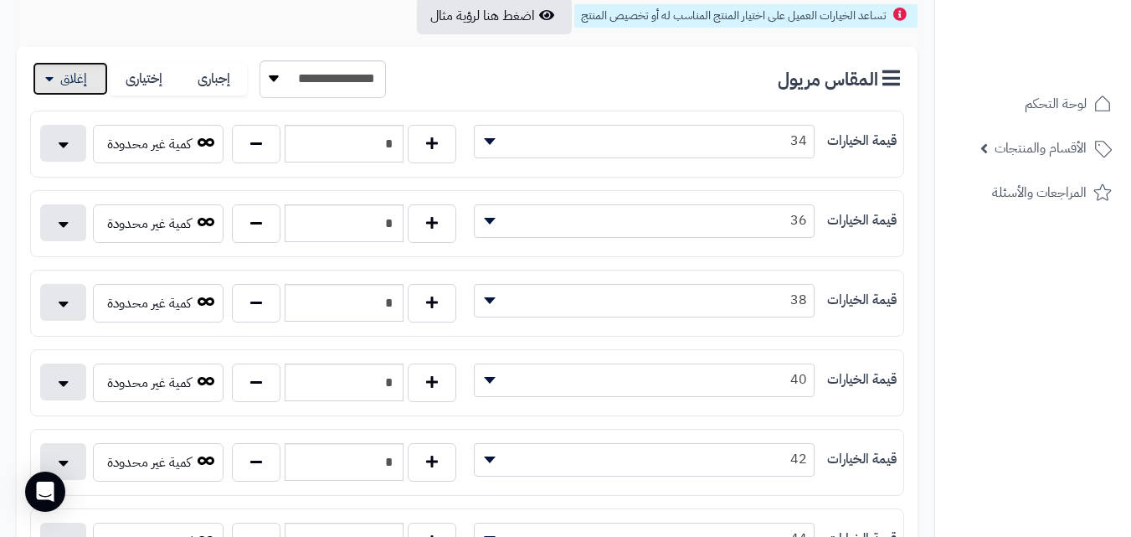
scroll to position [289, 0]
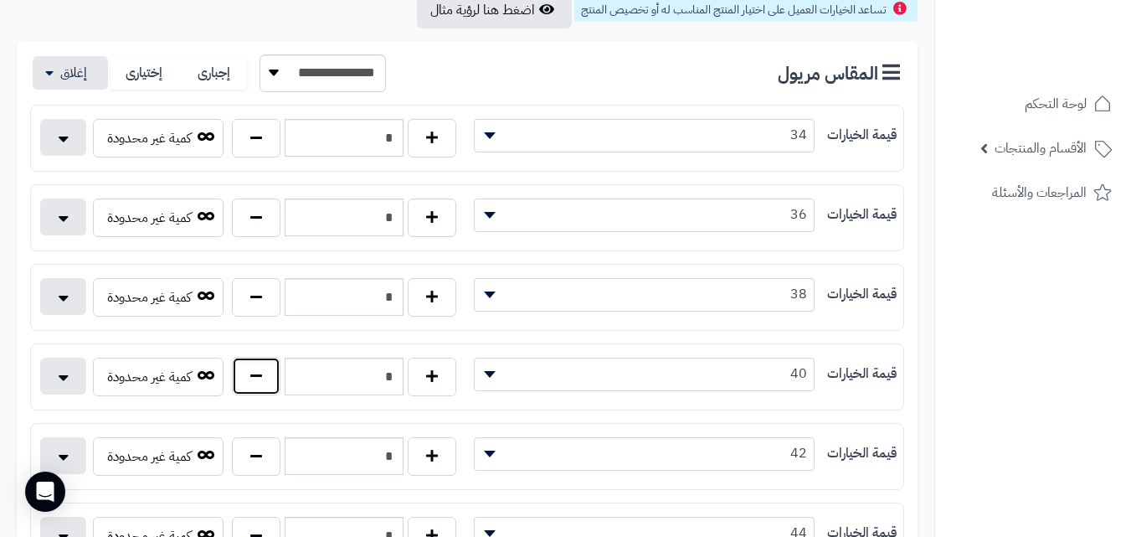
click at [272, 382] on button "button" at bounding box center [256, 376] width 49 height 39
type input "*"
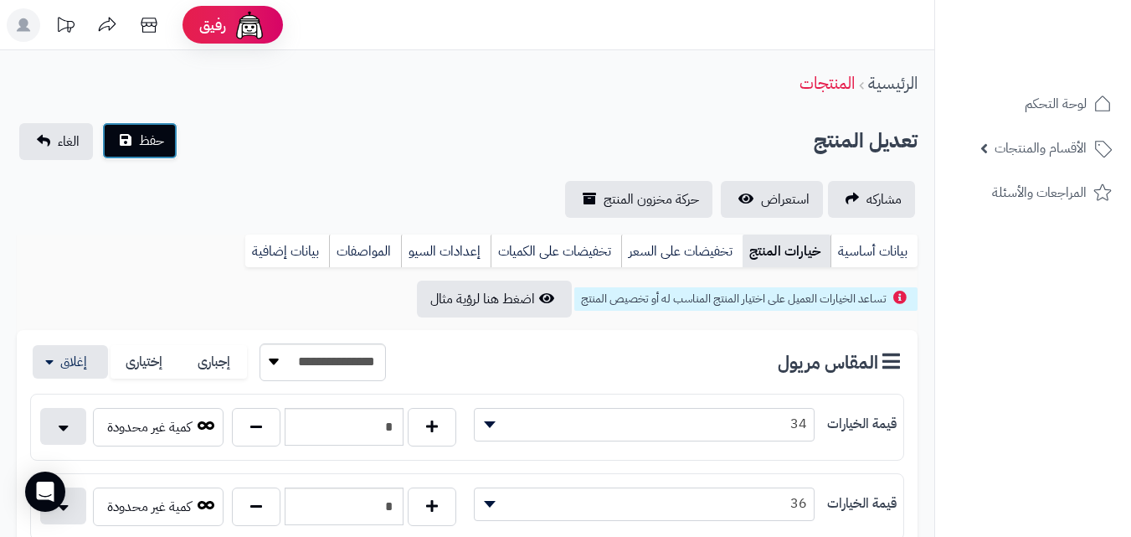
click at [141, 157] on button "حفظ" at bounding box center [139, 140] width 75 height 37
